Goal: Navigation & Orientation: Understand site structure

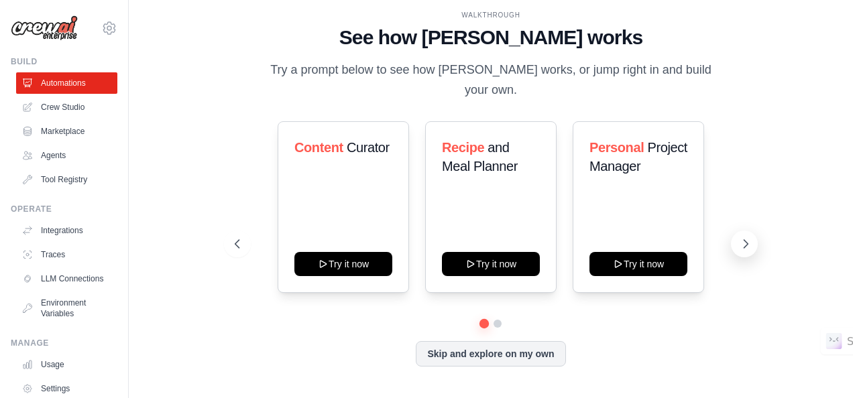
click at [748, 237] on icon at bounding box center [745, 243] width 13 height 13
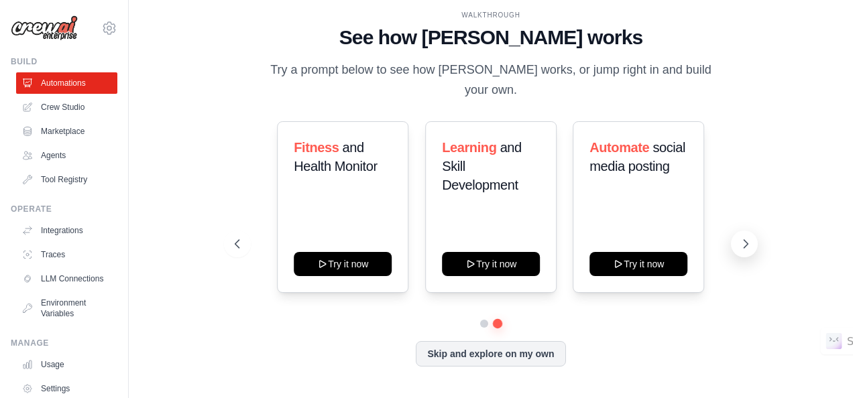
click at [748, 237] on icon at bounding box center [745, 243] width 13 height 13
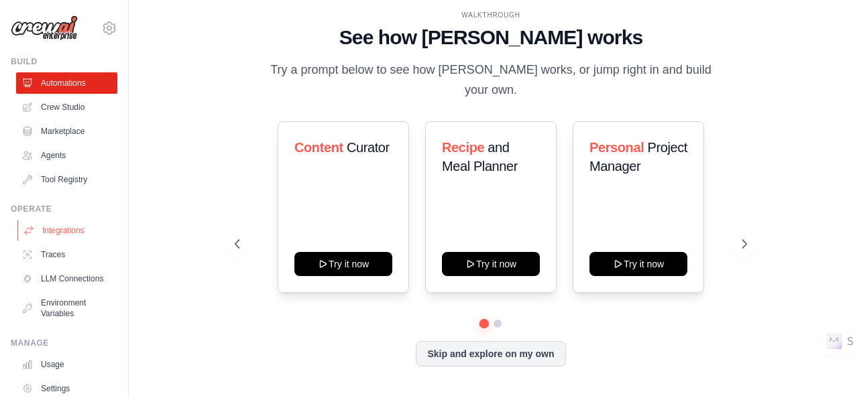
click at [62, 227] on link "Integrations" at bounding box center [67, 230] width 101 height 21
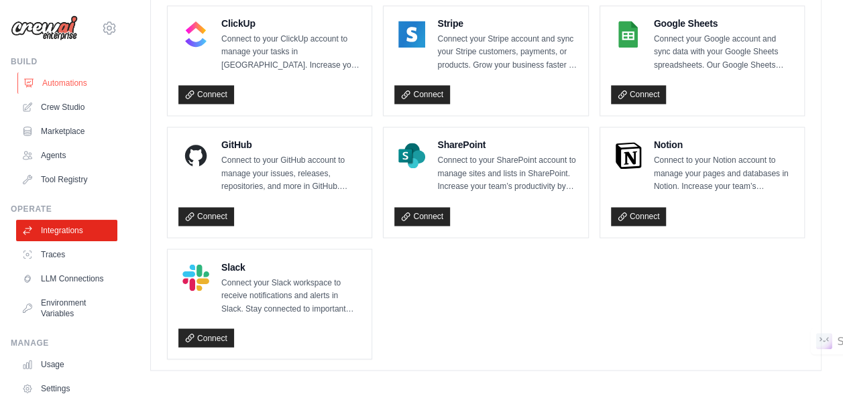
click at [72, 76] on link "Automations" at bounding box center [67, 82] width 101 height 21
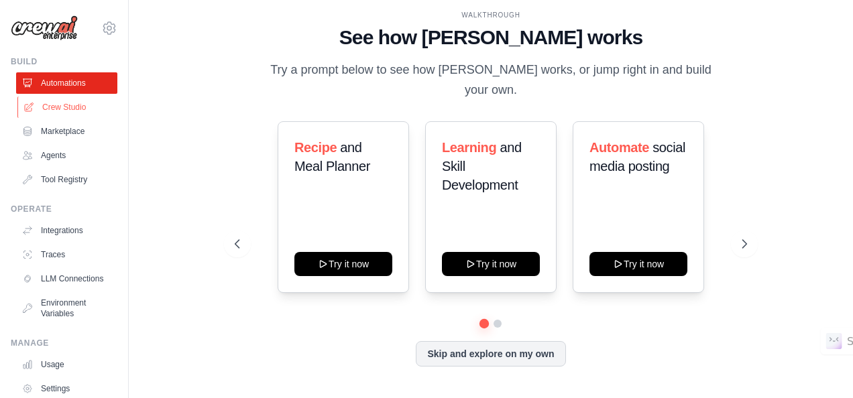
click at [58, 103] on link "Crew Studio" at bounding box center [67, 107] width 101 height 21
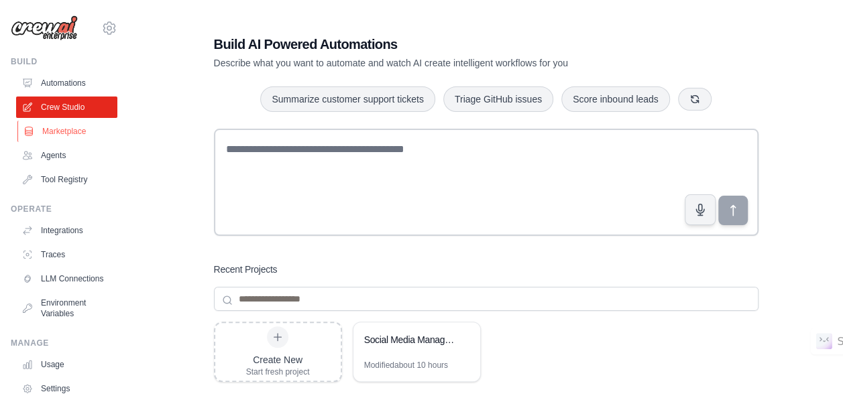
click at [34, 138] on link "Marketplace" at bounding box center [67, 131] width 101 height 21
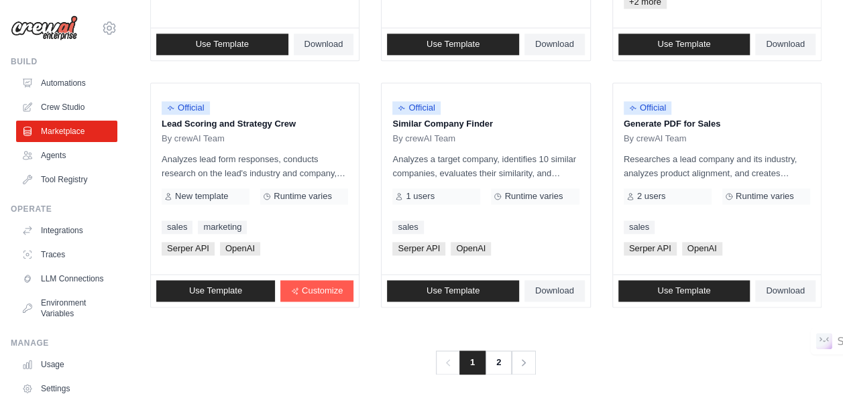
scroll to position [878, 0]
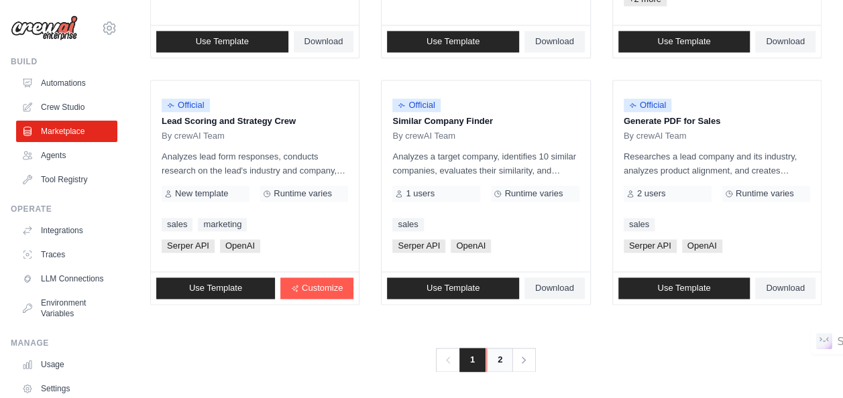
click at [499, 349] on link "2" at bounding box center [499, 360] width 27 height 24
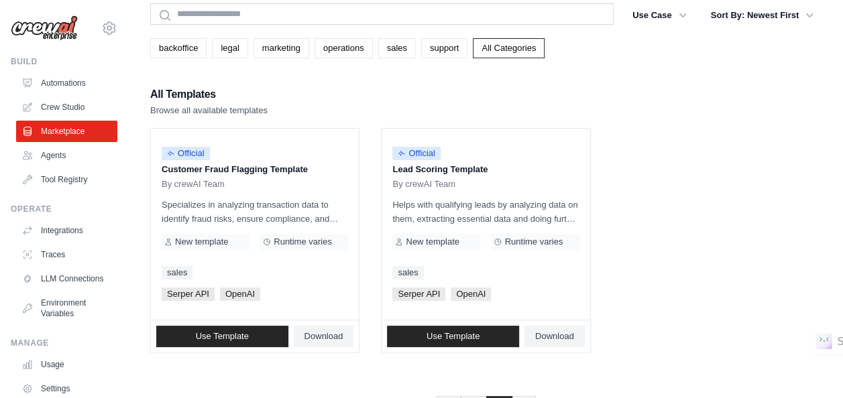
scroll to position [103, 0]
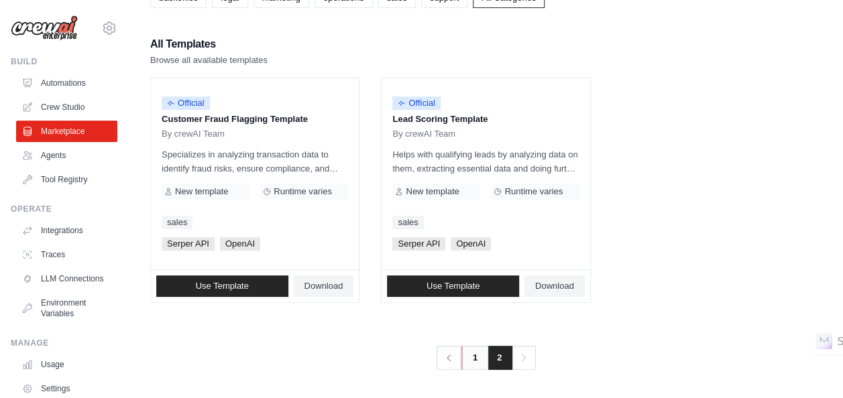
click at [472, 357] on link "1" at bounding box center [474, 358] width 27 height 24
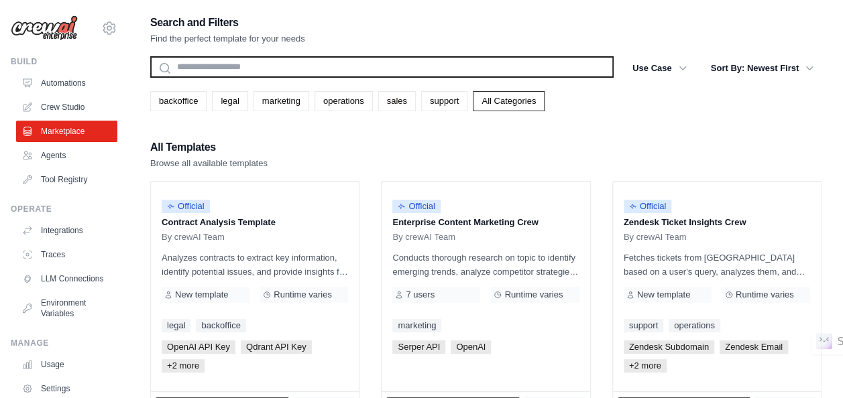
click at [408, 71] on input "text" at bounding box center [381, 66] width 463 height 21
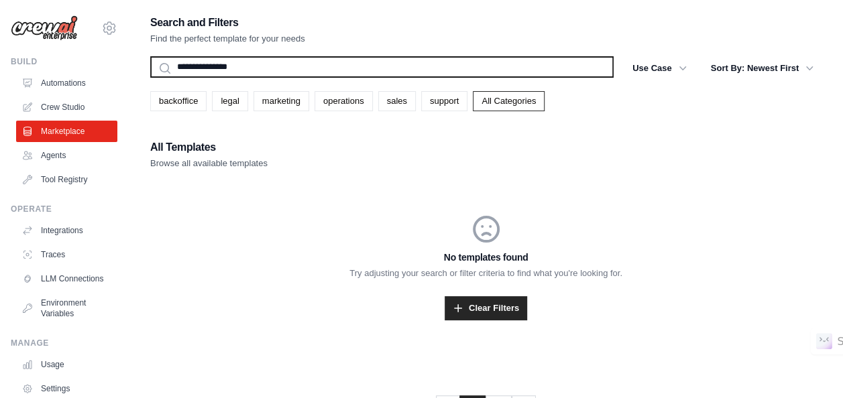
type input "**********"
click at [150, 77] on button "Search" at bounding box center [150, 77] width 1 height 1
drag, startPoint x: 416, startPoint y: 74, endPoint x: 207, endPoint y: 70, distance: 209.2
click at [207, 70] on input "**********" at bounding box center [381, 66] width 463 height 21
type input "*******"
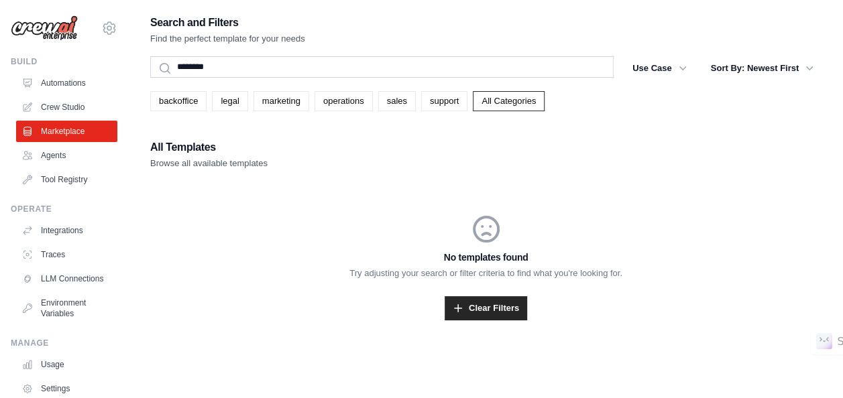
click at [262, 192] on div "No templates found Try adjusting your search or filter criteria to find what yo…" at bounding box center [485, 267] width 671 height 172
click at [62, 154] on link "Agents" at bounding box center [67, 155] width 101 height 21
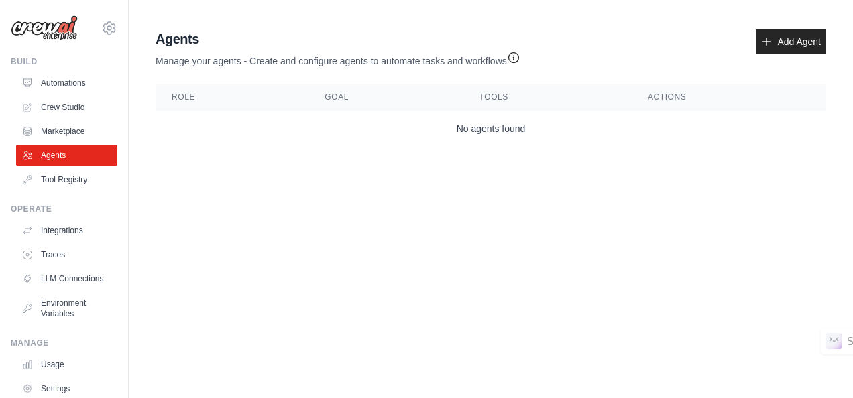
click at [177, 110] on th "Role" at bounding box center [232, 97] width 153 height 27
click at [185, 99] on th "Role" at bounding box center [232, 97] width 153 height 27
click at [355, 109] on th "Goal" at bounding box center [385, 97] width 154 height 27
click at [72, 188] on link "Tool Registry" at bounding box center [67, 179] width 101 height 21
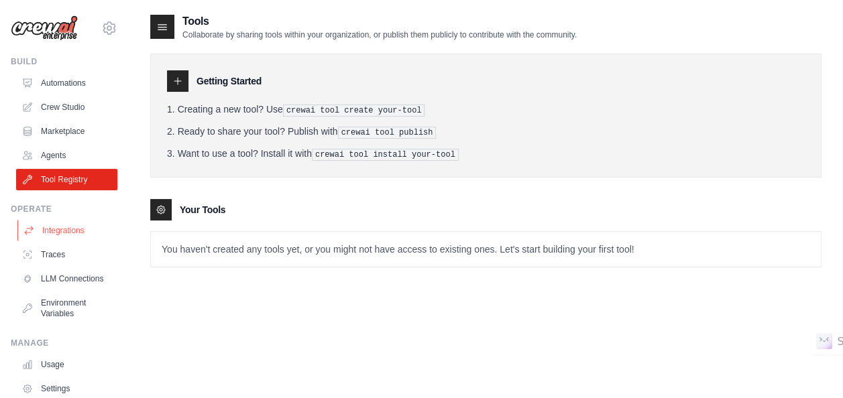
click at [56, 233] on link "Integrations" at bounding box center [67, 230] width 101 height 21
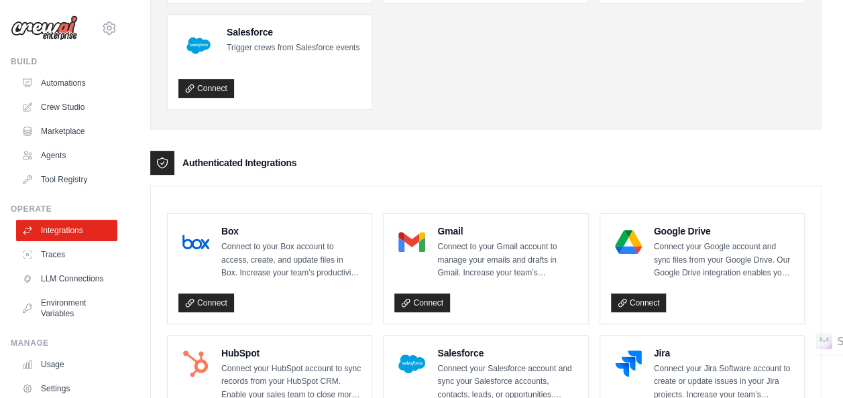
scroll to position [201, 0]
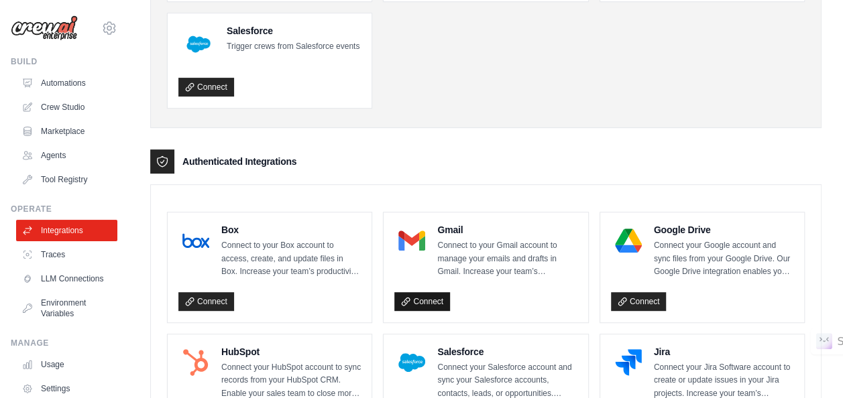
click at [426, 299] on link "Connect" at bounding box center [422, 301] width 56 height 19
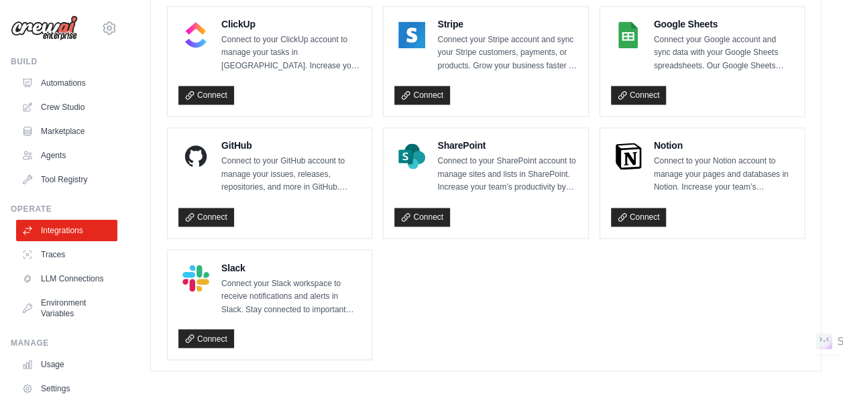
scroll to position [1017, 0]
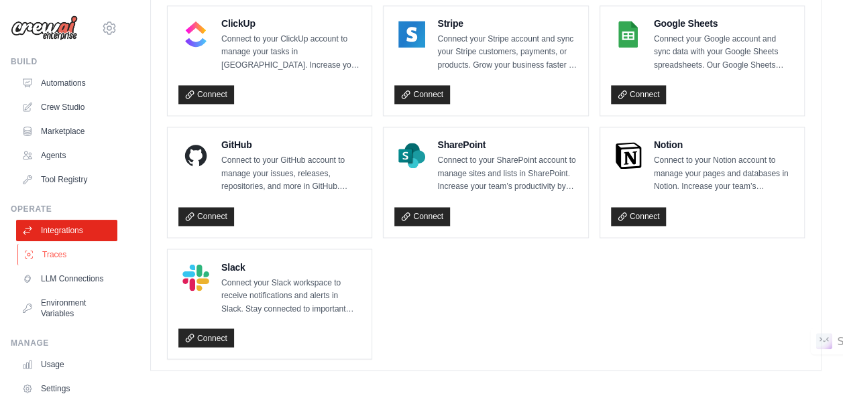
click at [72, 251] on link "Traces" at bounding box center [67, 254] width 101 height 21
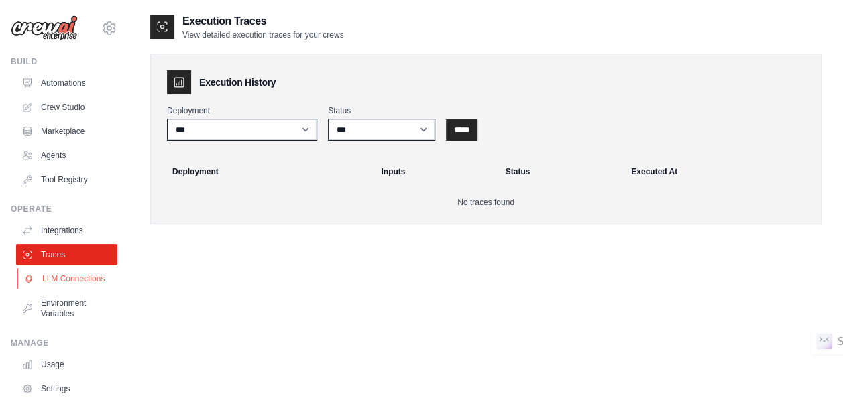
click at [62, 286] on link "LLM Connections" at bounding box center [67, 278] width 101 height 21
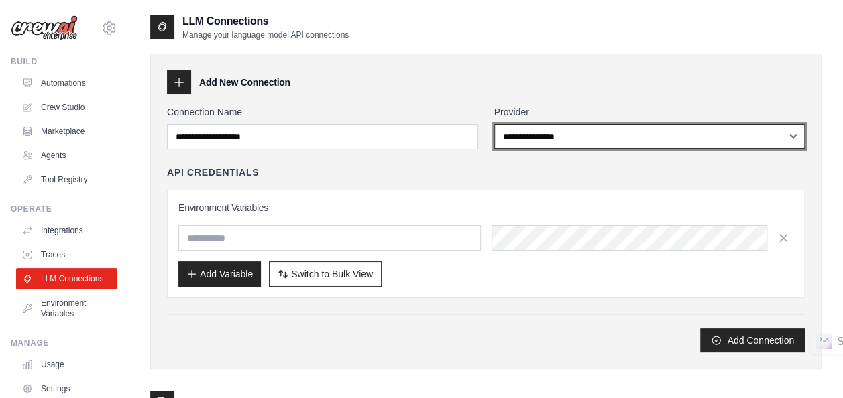
click at [625, 131] on select "**********" at bounding box center [649, 136] width 311 height 25
select select "******"
click at [494, 124] on select "**********" at bounding box center [649, 136] width 311 height 25
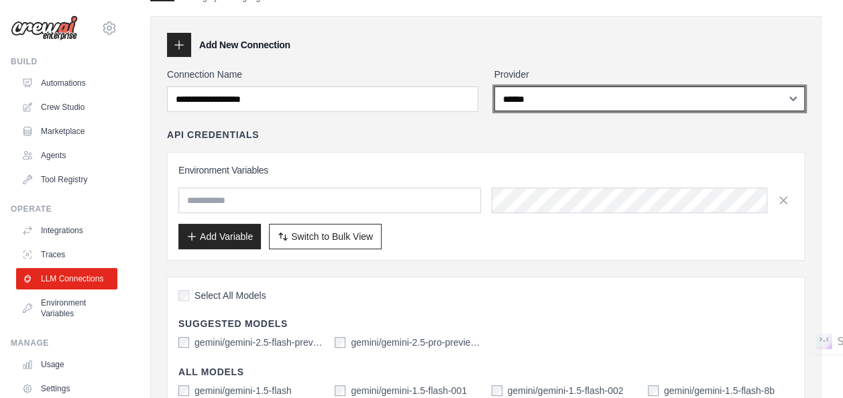
scroll to position [67, 0]
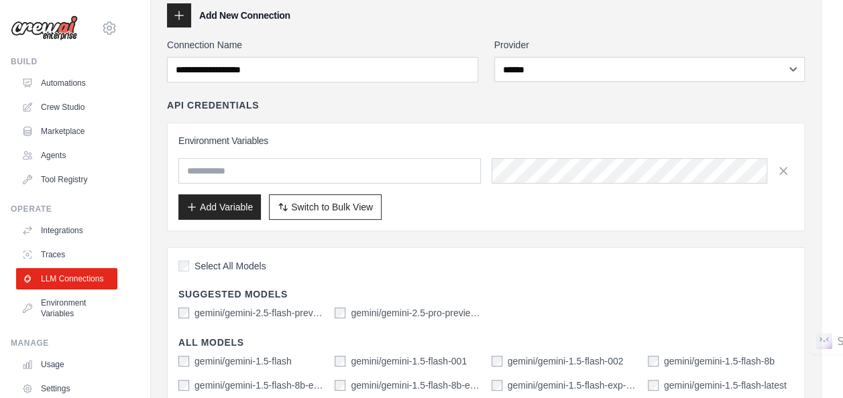
click at [217, 308] on label "gemini/gemini-2.5-flash-preview-04-17" at bounding box center [258, 312] width 129 height 13
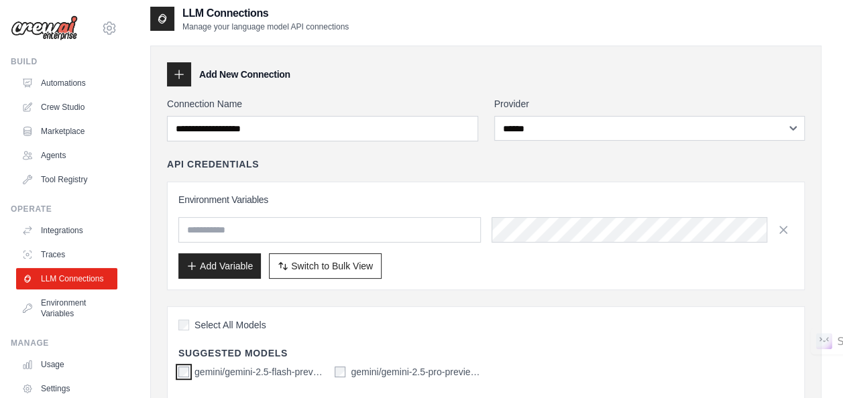
scroll to position [0, 0]
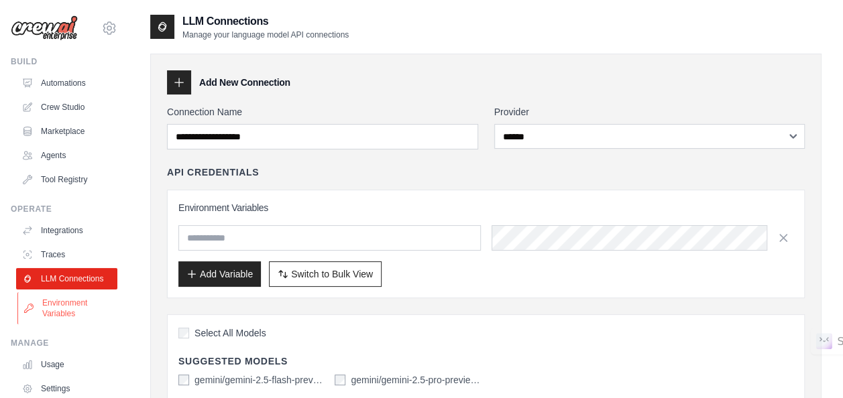
click at [52, 321] on link "Environment Variables" at bounding box center [67, 308] width 101 height 32
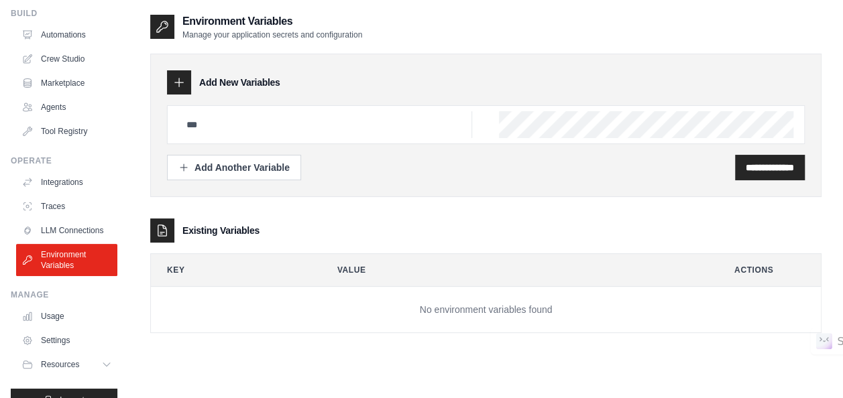
scroll to position [82, 0]
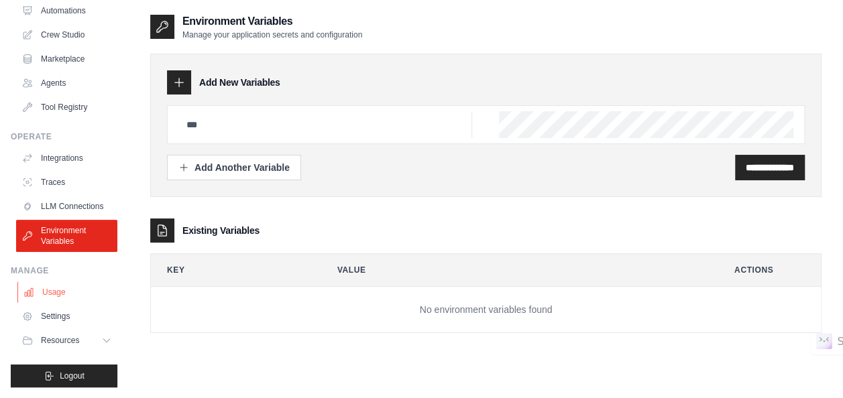
click at [64, 287] on link "Usage" at bounding box center [67, 292] width 101 height 21
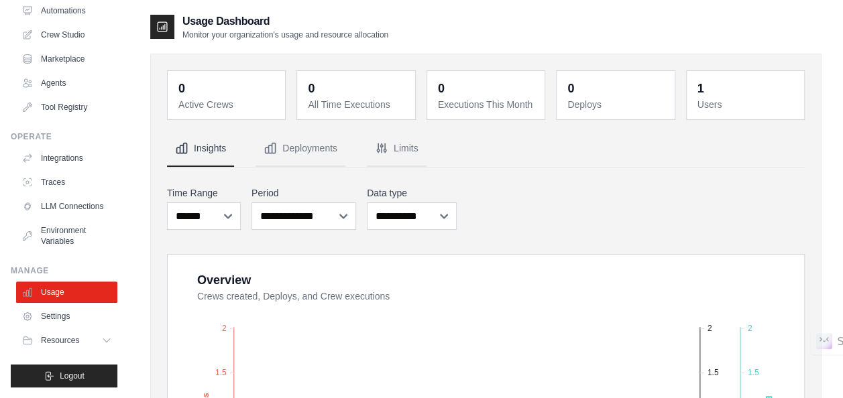
scroll to position [335, 0]
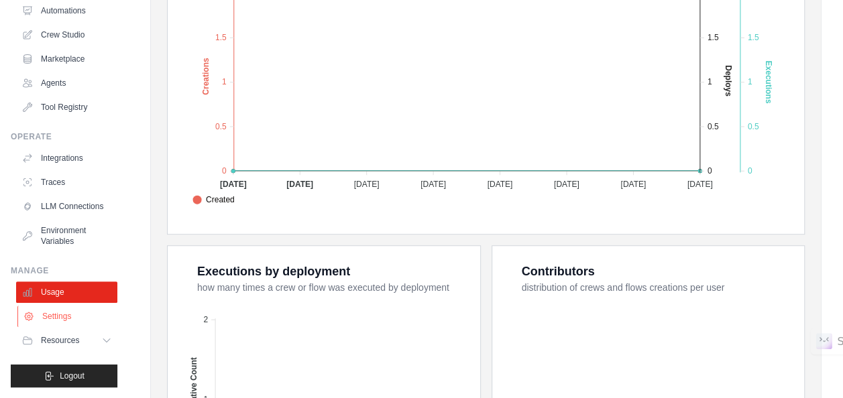
click at [46, 318] on link "Settings" at bounding box center [67, 316] width 101 height 21
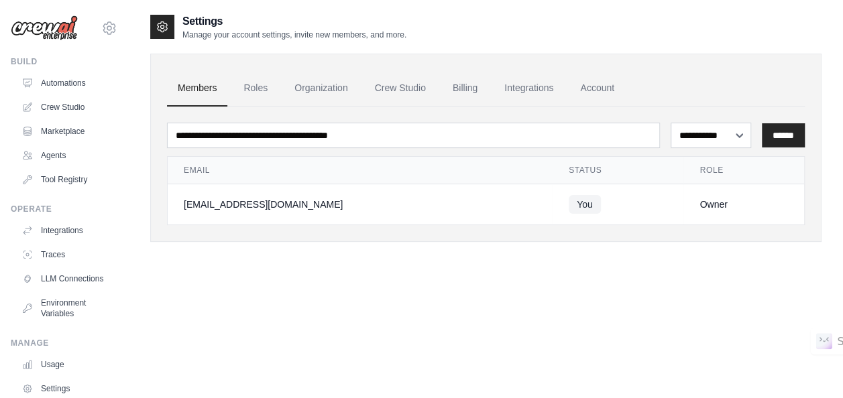
scroll to position [82, 0]
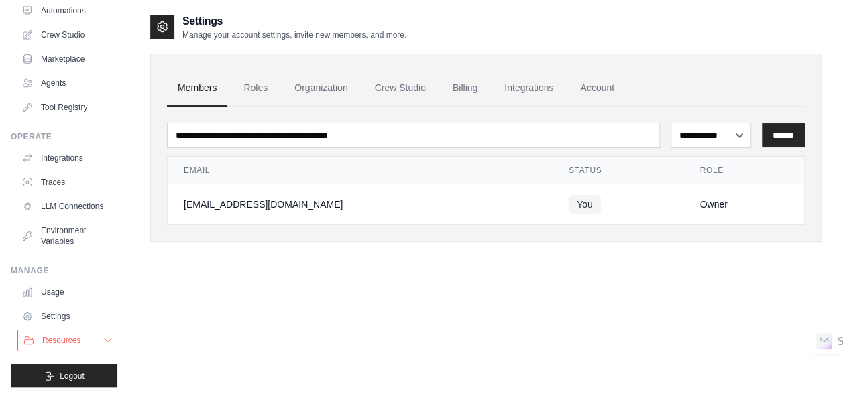
click at [55, 337] on span "Resources" at bounding box center [61, 340] width 38 height 11
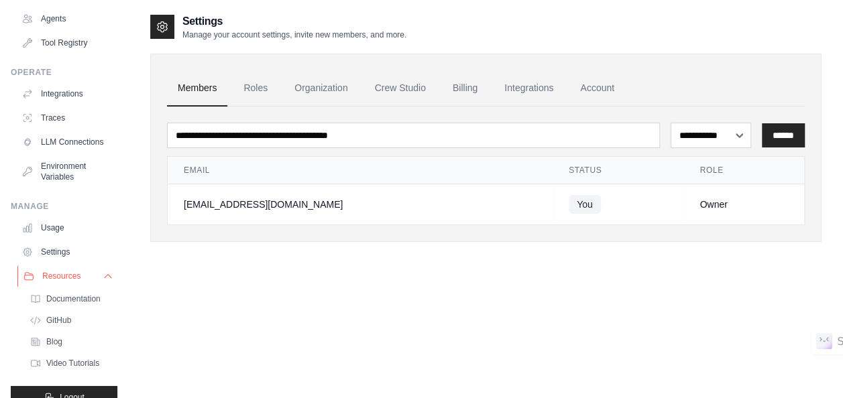
scroll to position [168, 0]
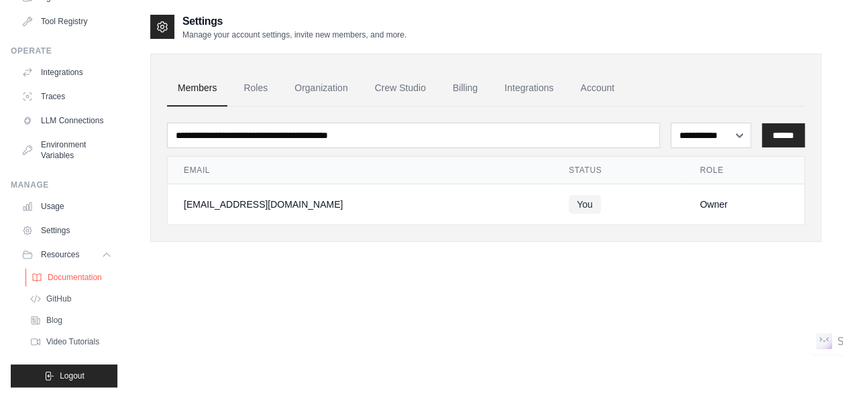
click at [99, 278] on span "Documentation" at bounding box center [75, 277] width 54 height 11
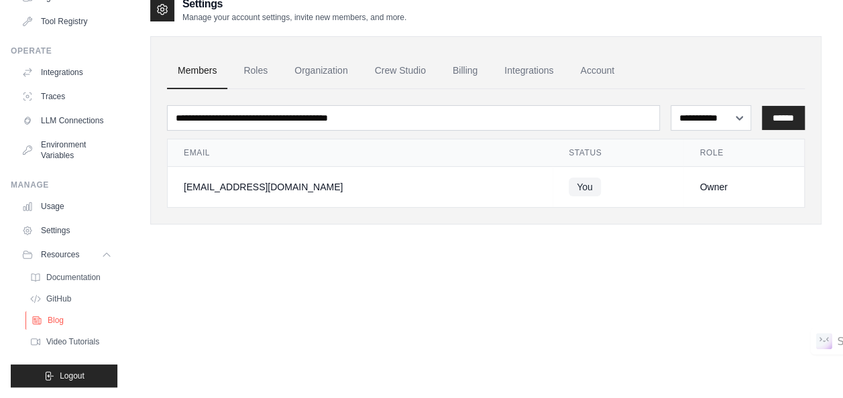
scroll to position [27, 0]
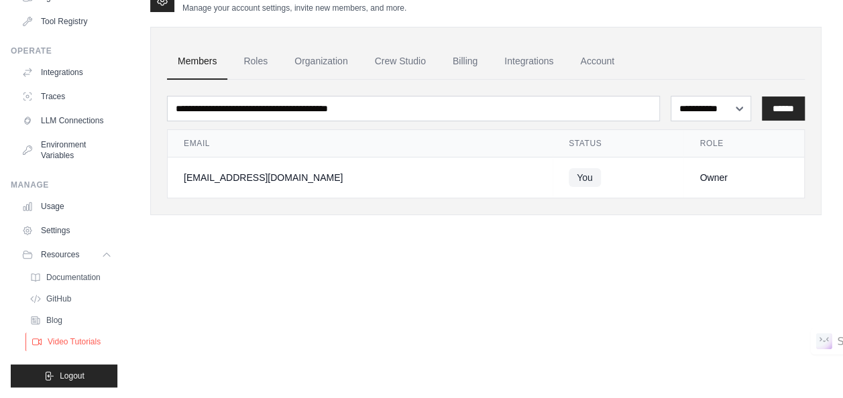
click at [69, 339] on span "Video Tutorials" at bounding box center [74, 342] width 53 height 11
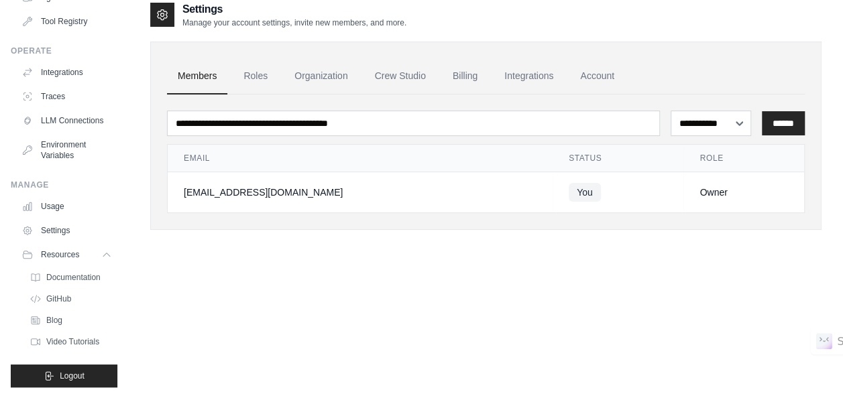
scroll to position [0, 0]
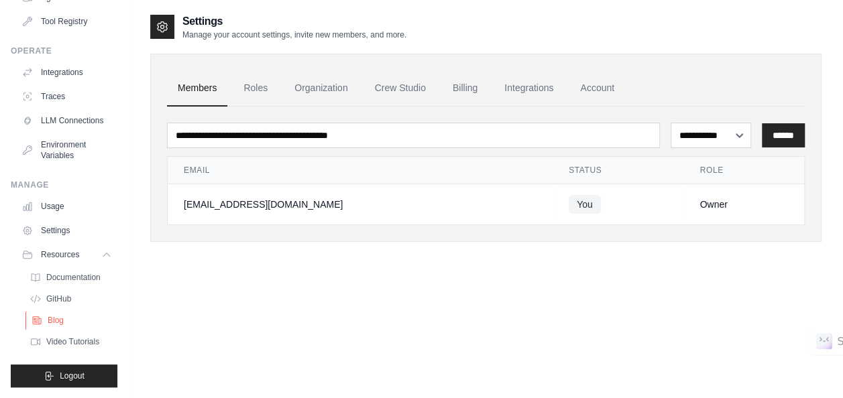
click at [64, 316] on link "Blog" at bounding box center [71, 320] width 93 height 19
